Goal: Navigation & Orientation: Find specific page/section

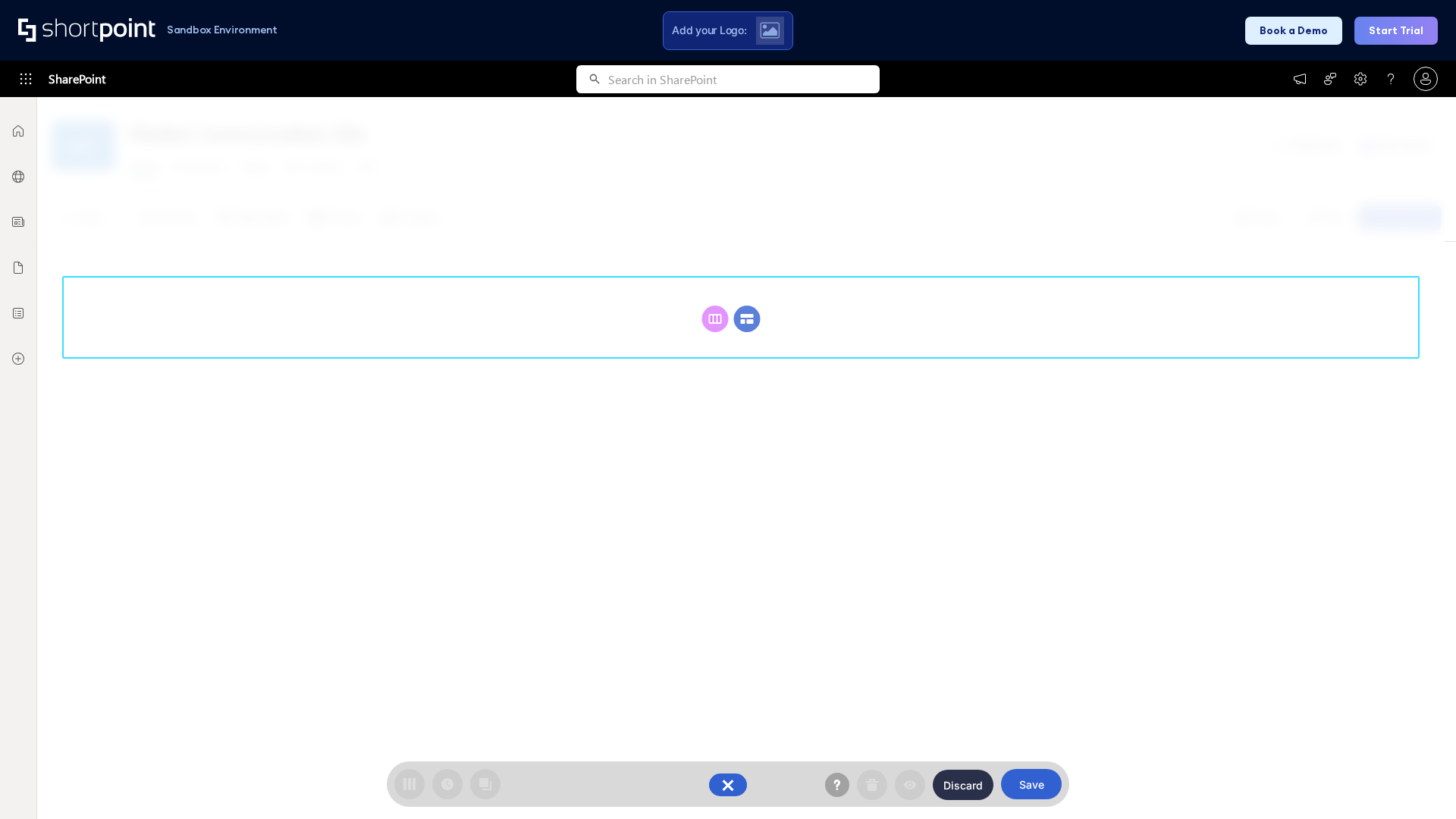
scroll to position [208, 0]
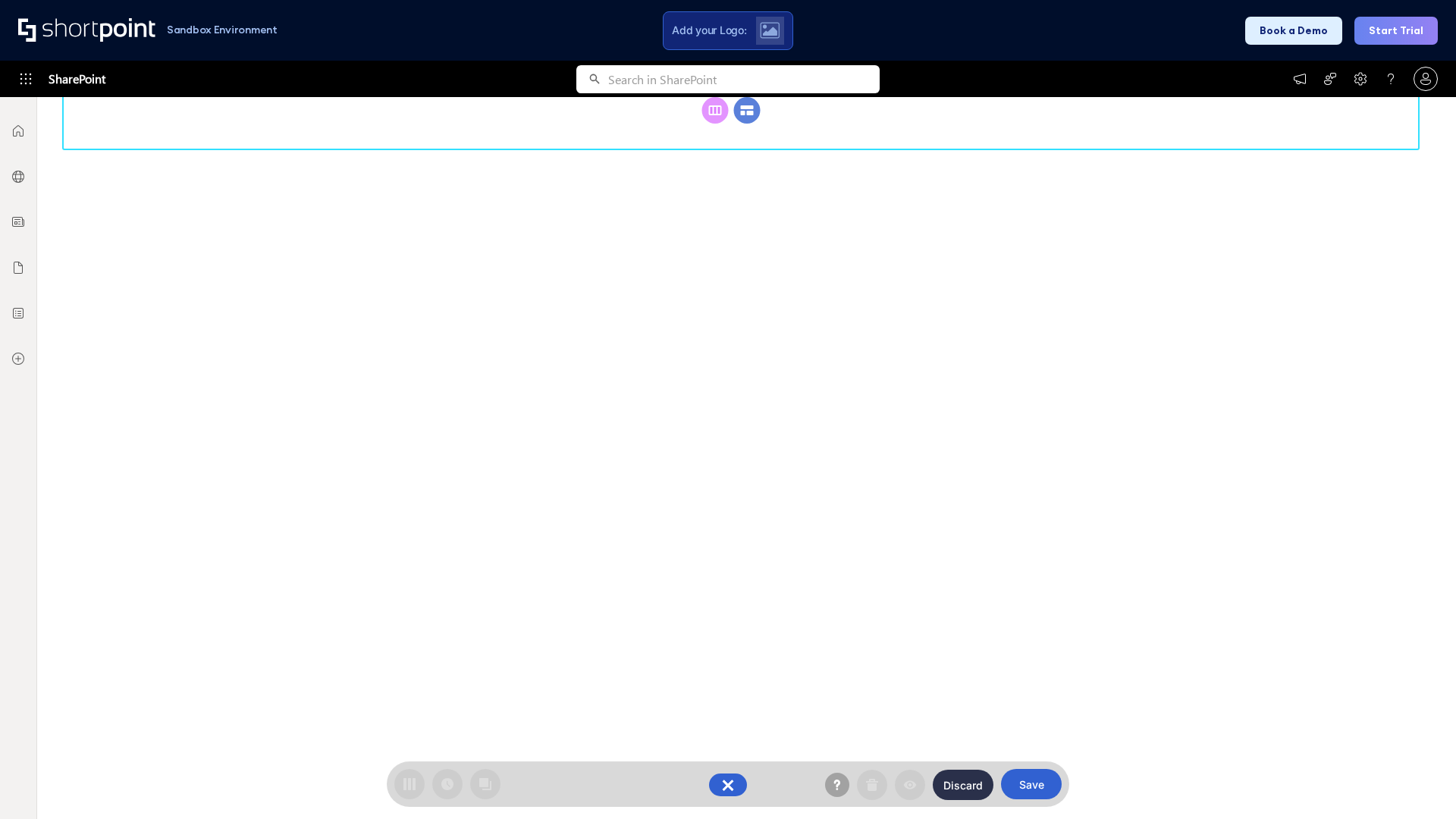
click at [747, 123] on circle at bounding box center [747, 110] width 26 height 26
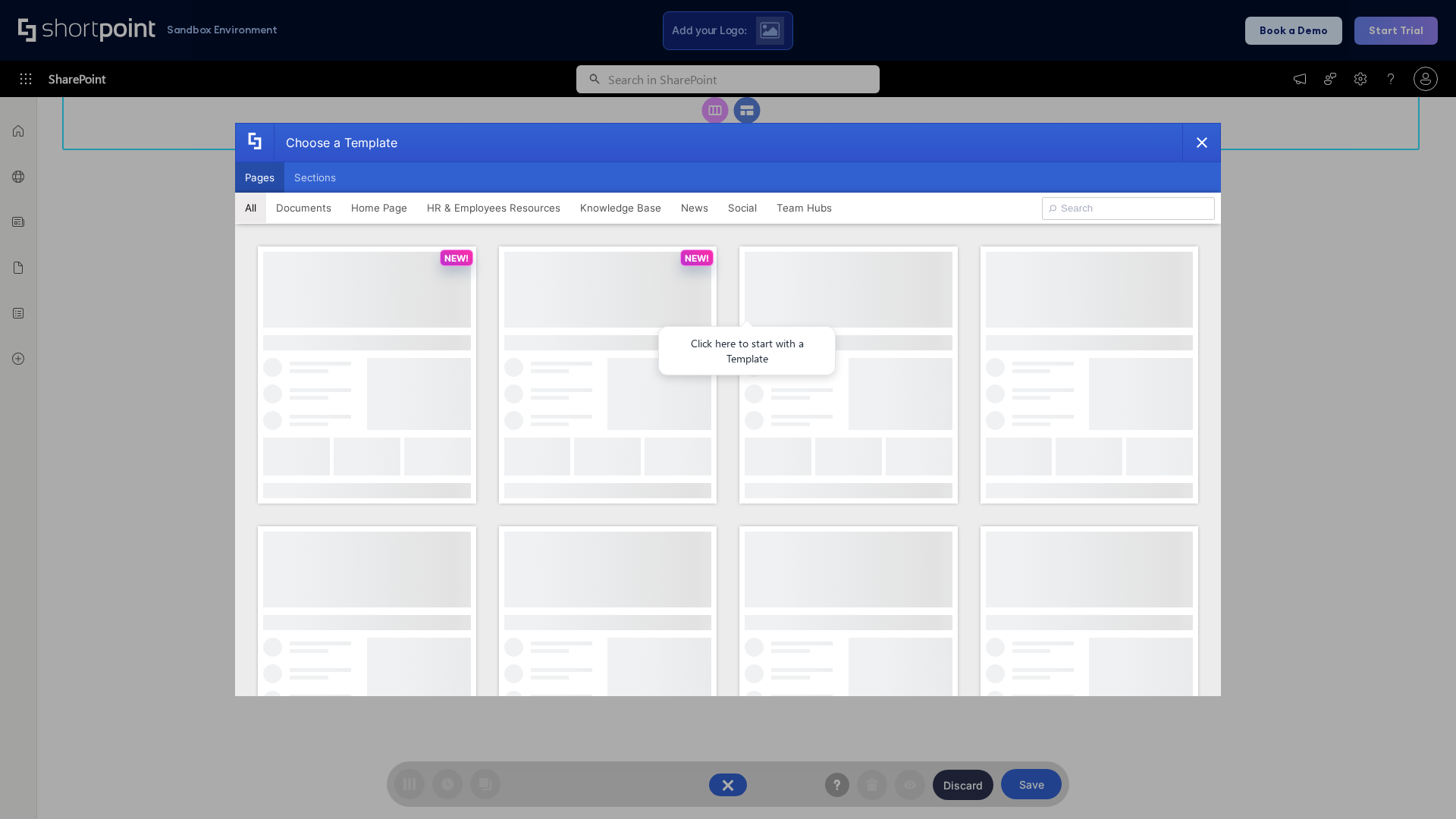
scroll to position [0, 0]
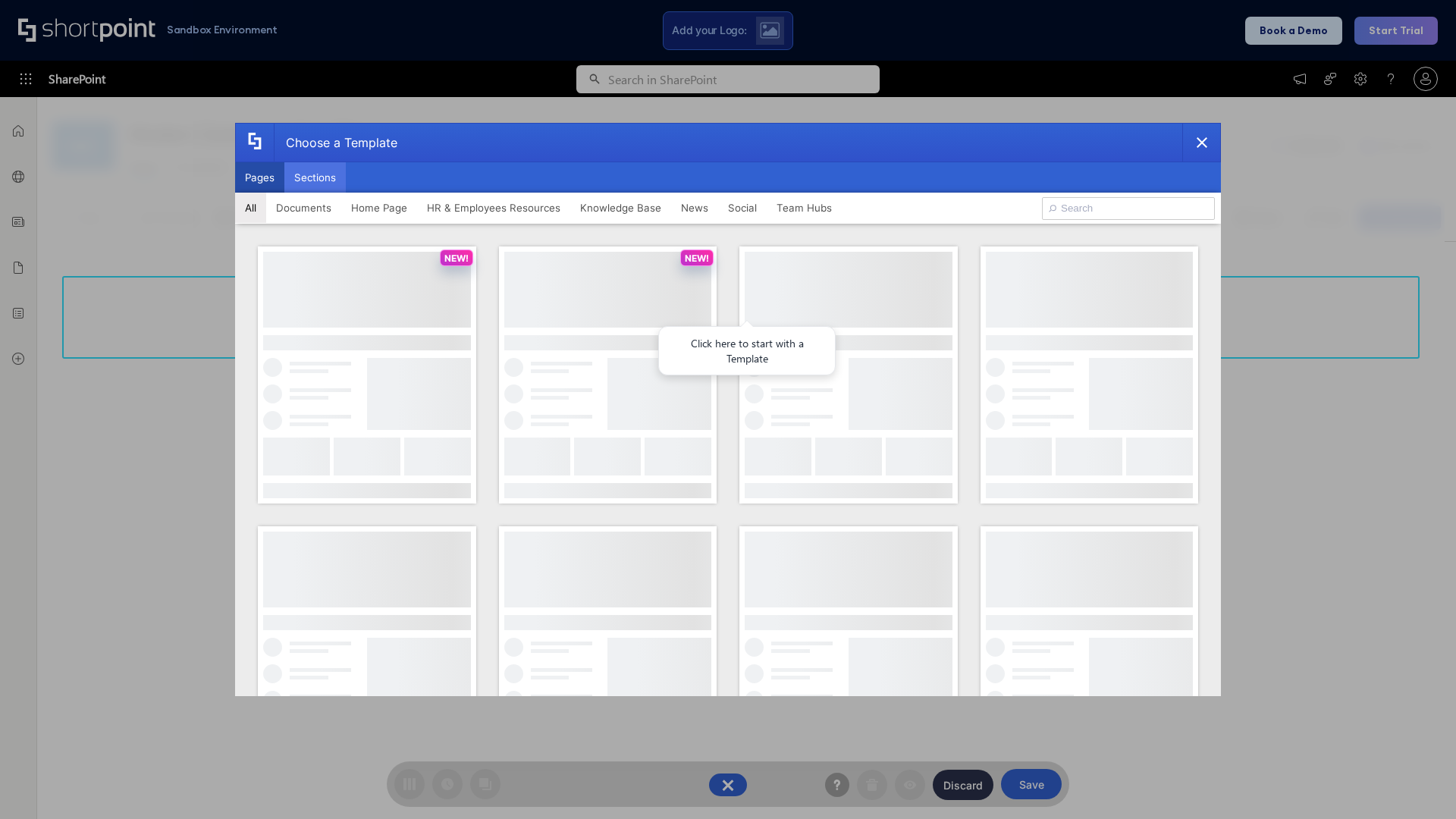
click at [315, 178] on button "Sections" at bounding box center [315, 177] width 62 height 30
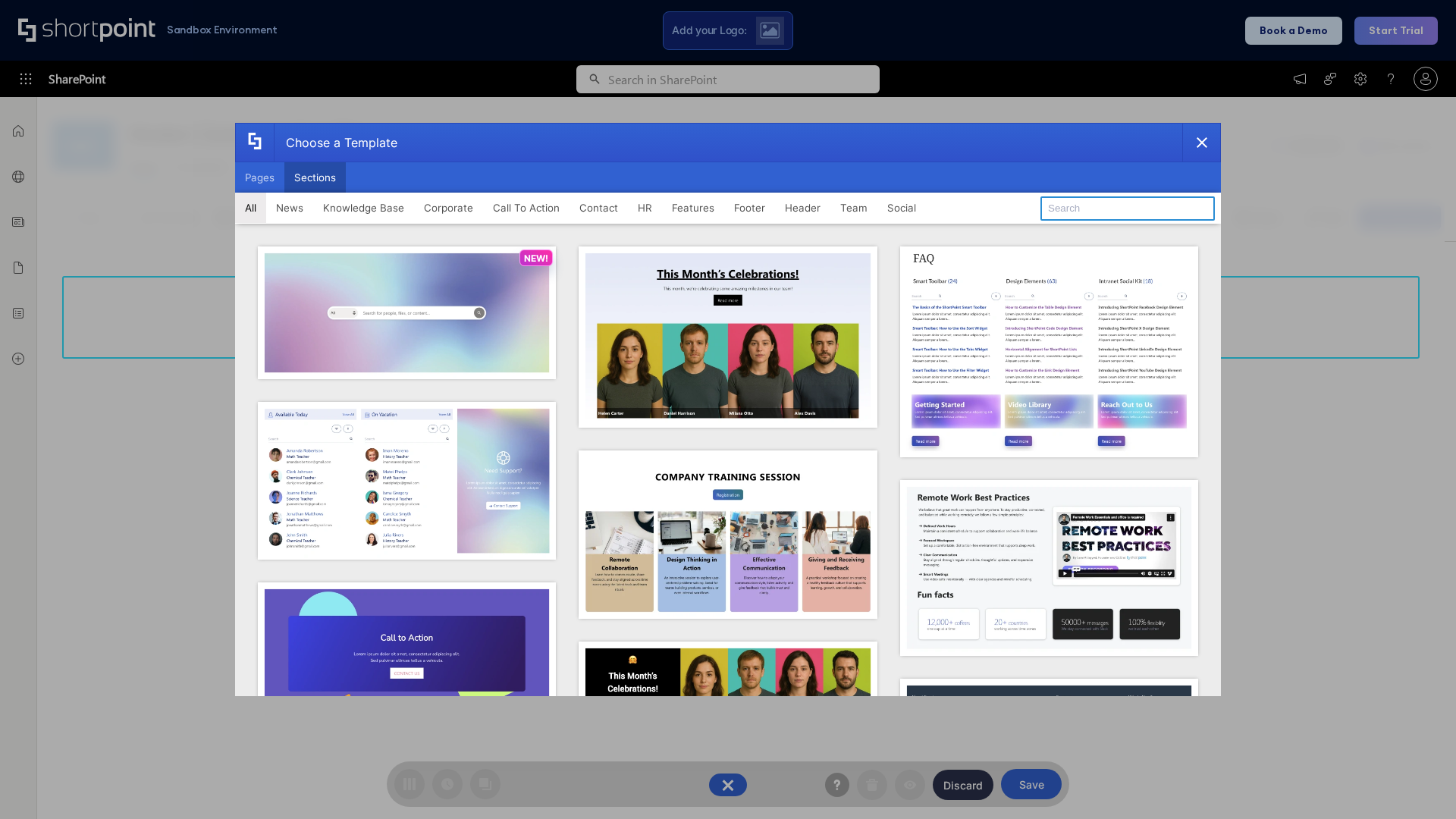
type input "Features Kit 3"
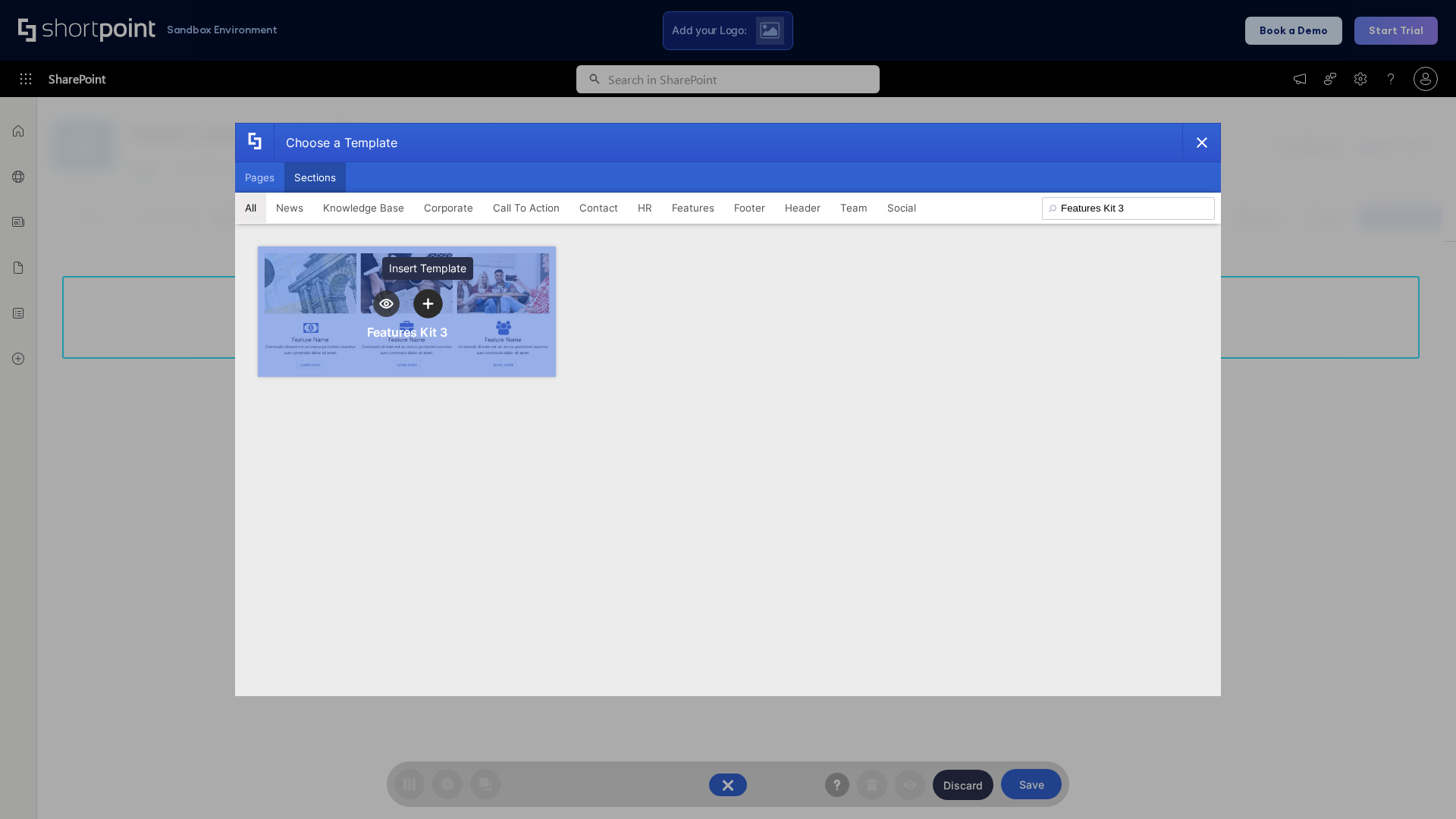
click at [428, 303] on icon "template selector" at bounding box center [428, 304] width 11 height 11
